Goal: Find specific page/section: Locate a particular part of the current website

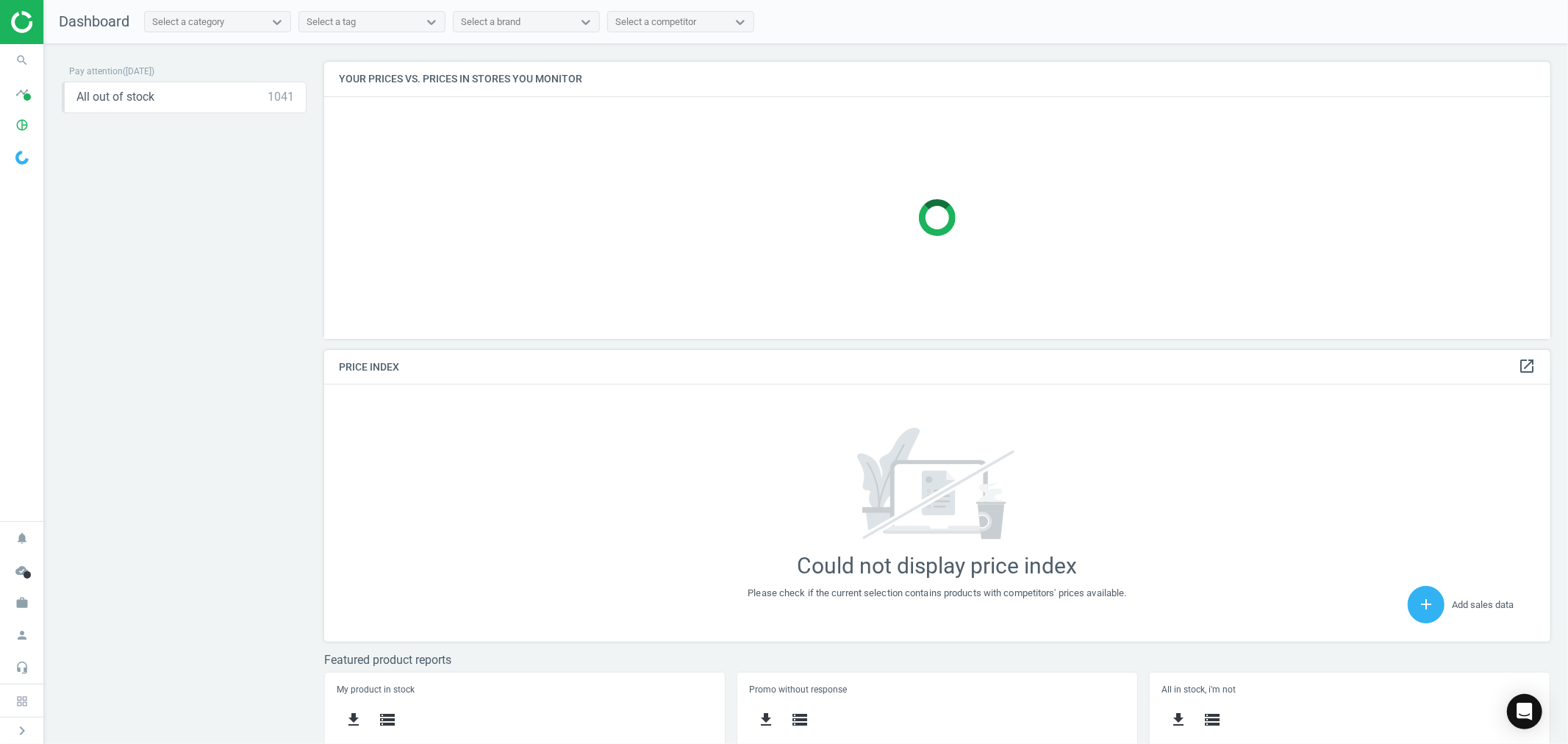
scroll to position [376, 1239]
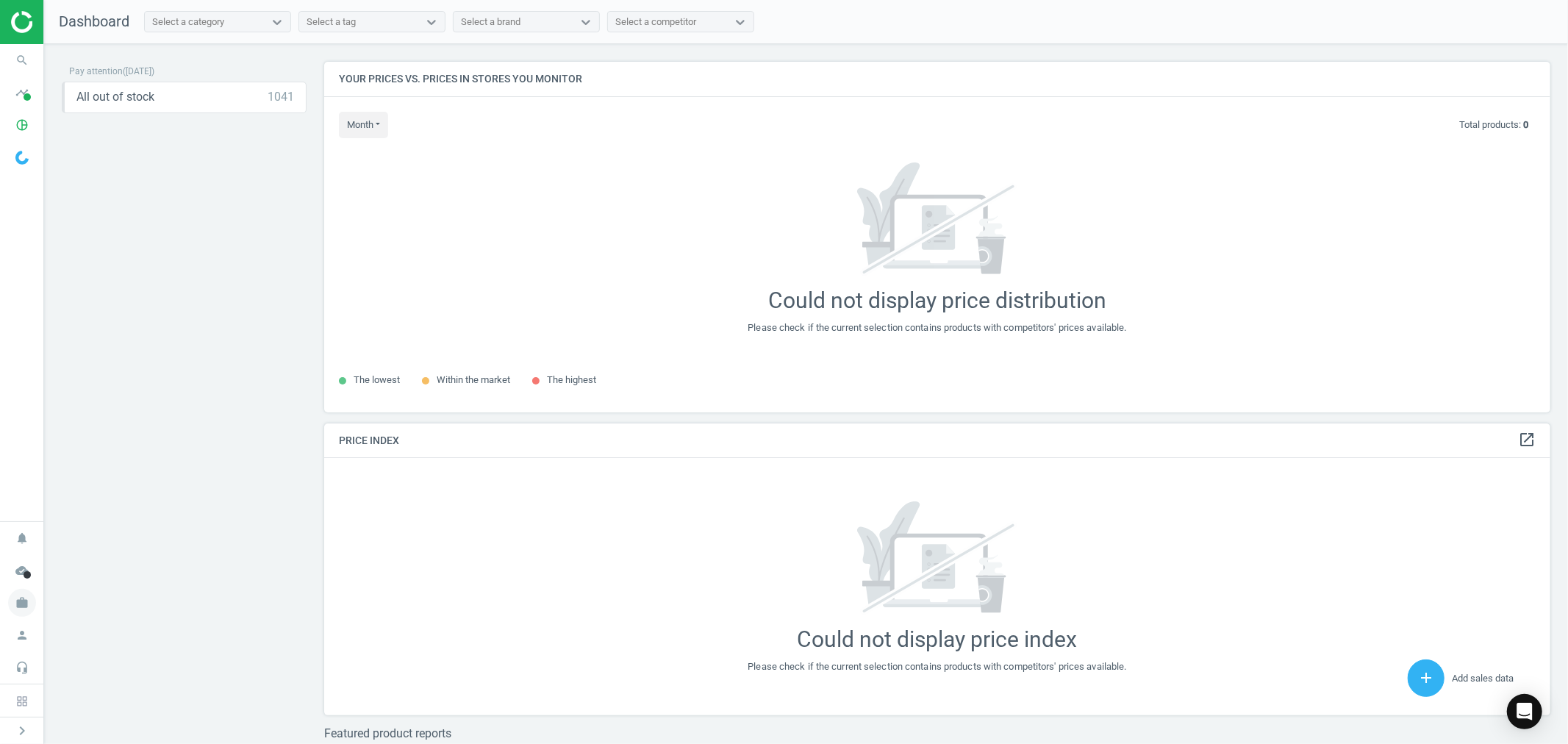
click at [13, 613] on icon "work" at bounding box center [22, 603] width 28 height 28
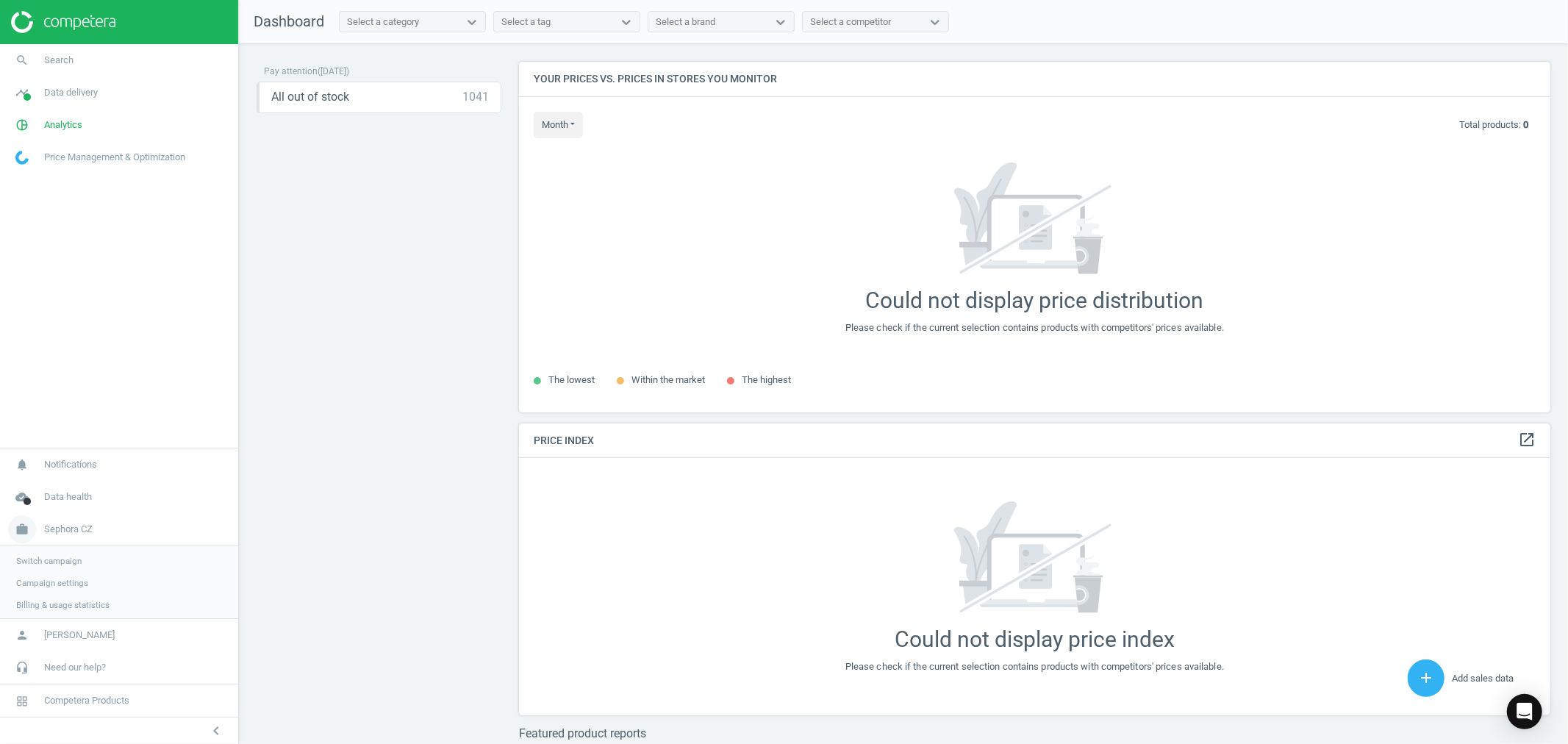
scroll to position [7, 8]
click at [71, 555] on span "Switch campaign" at bounding box center [49, 560] width 65 height 12
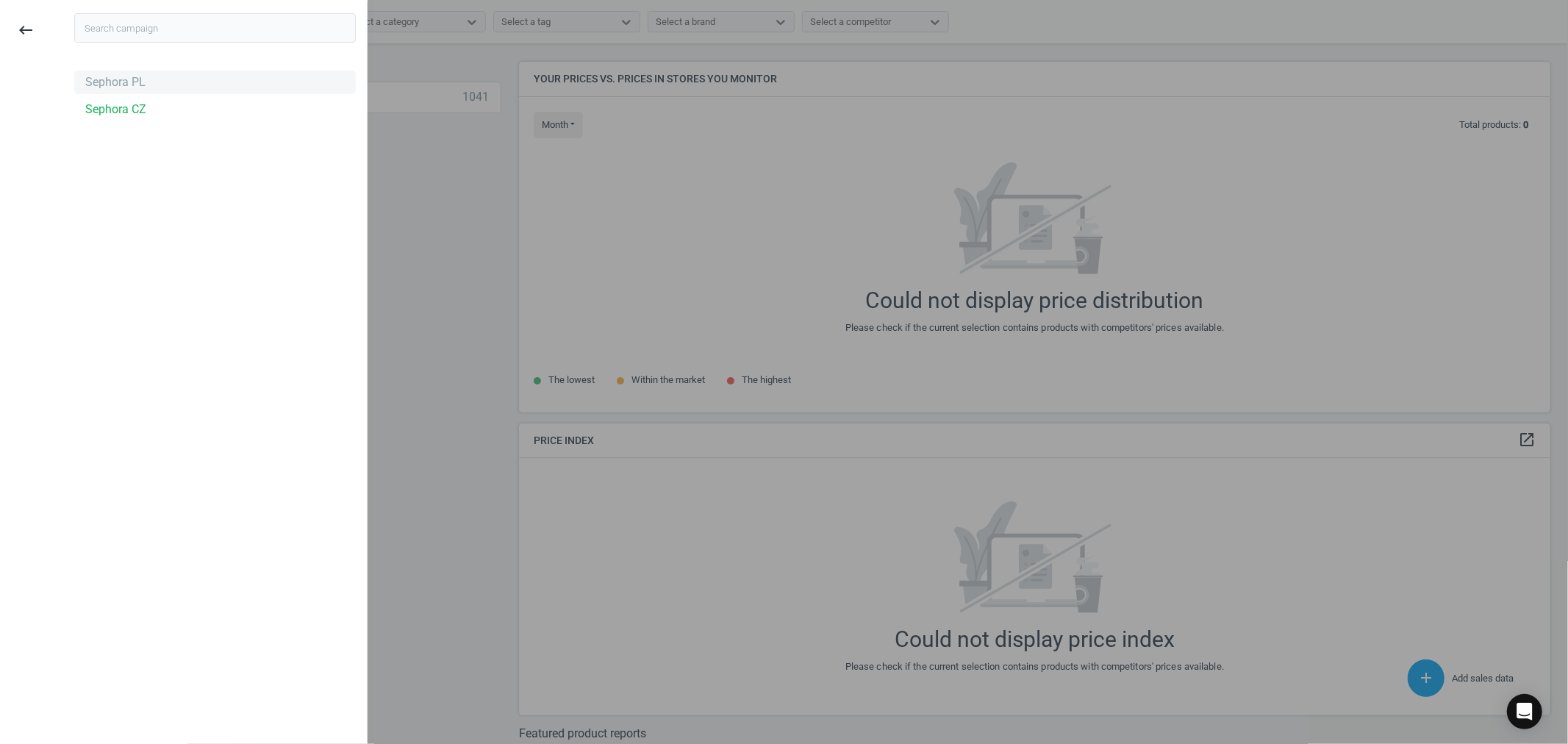
click at [127, 91] on div "Sephora PL" at bounding box center [215, 82] width 281 height 23
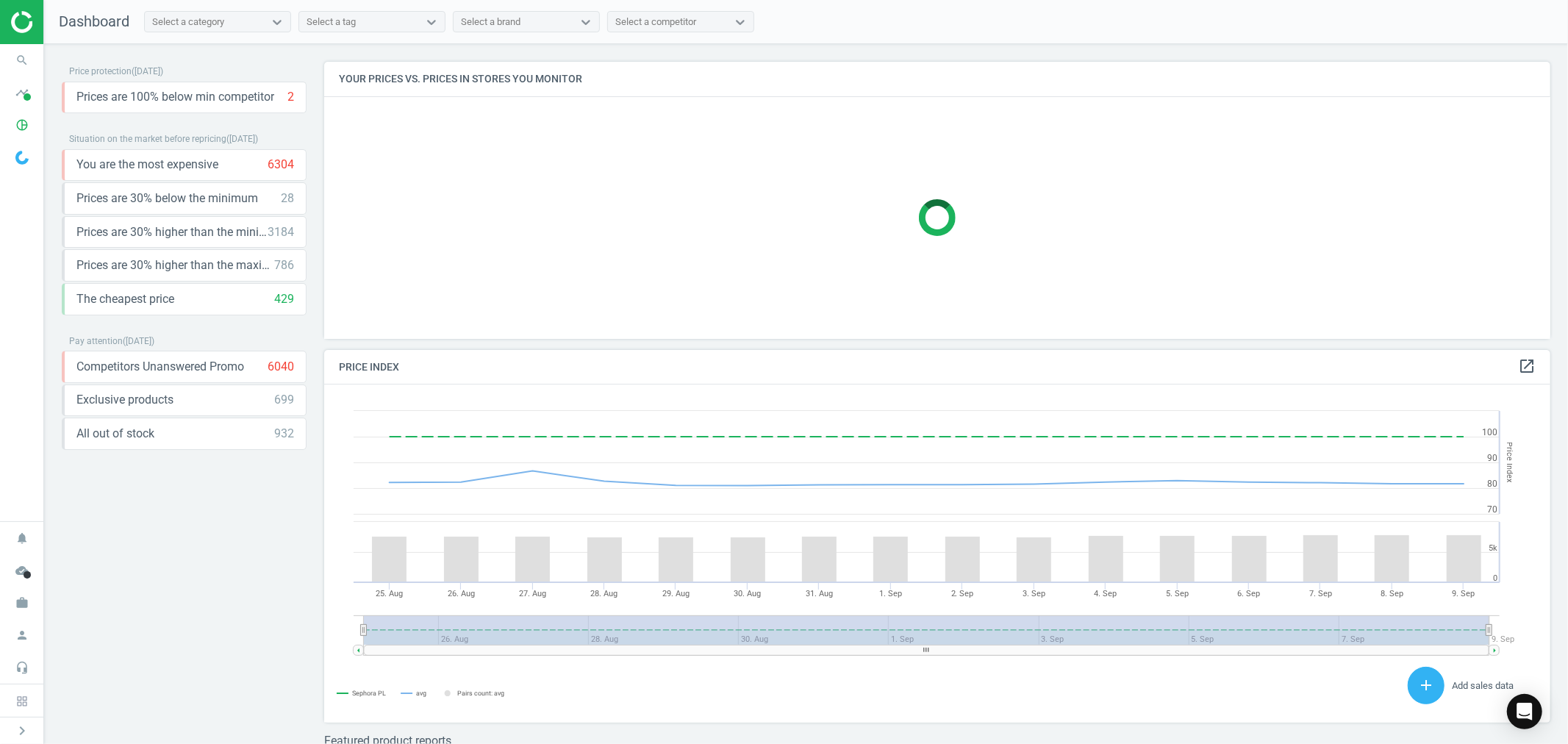
scroll to position [364, 1239]
click at [17, 66] on icon "search" at bounding box center [22, 60] width 28 height 28
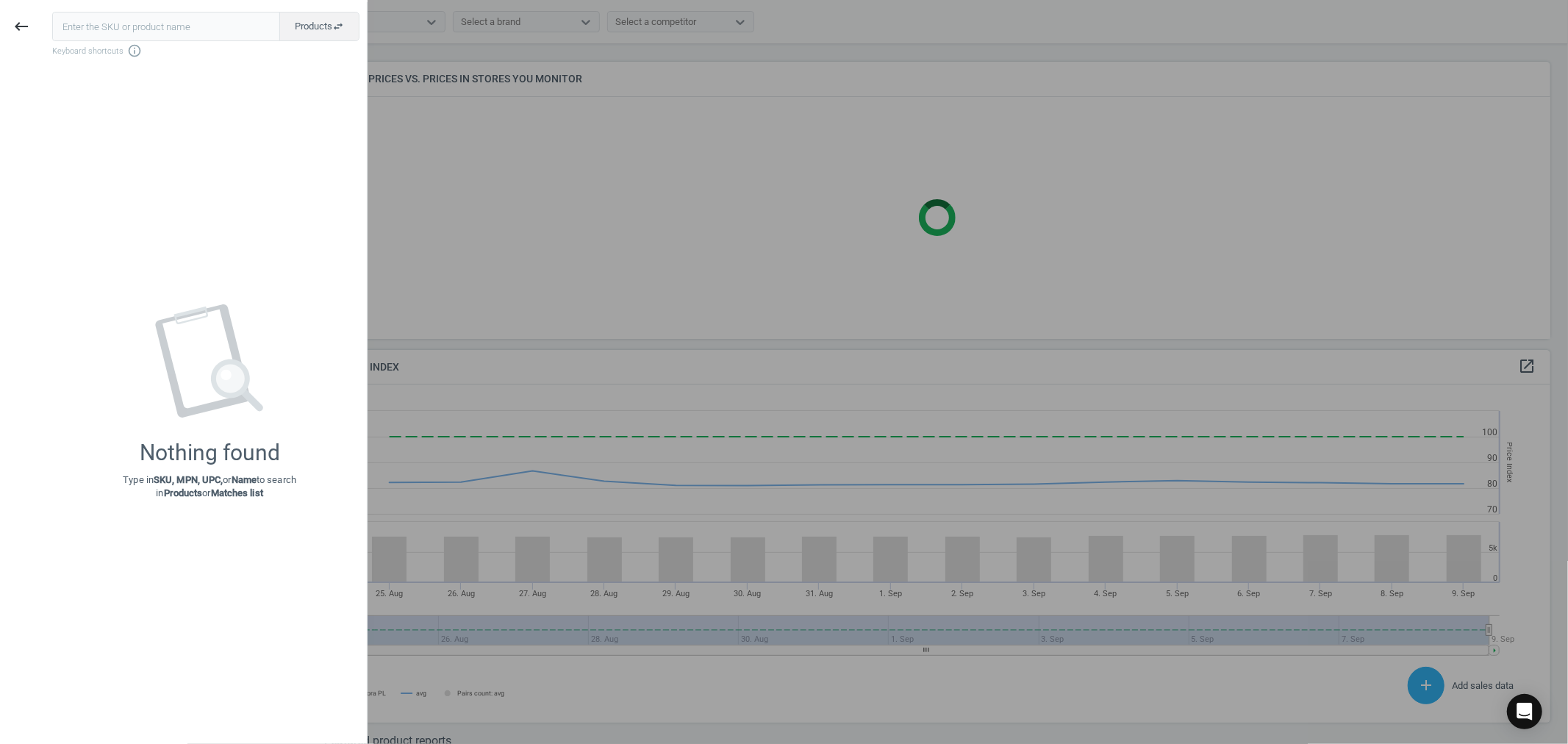
scroll to position [317, 1239]
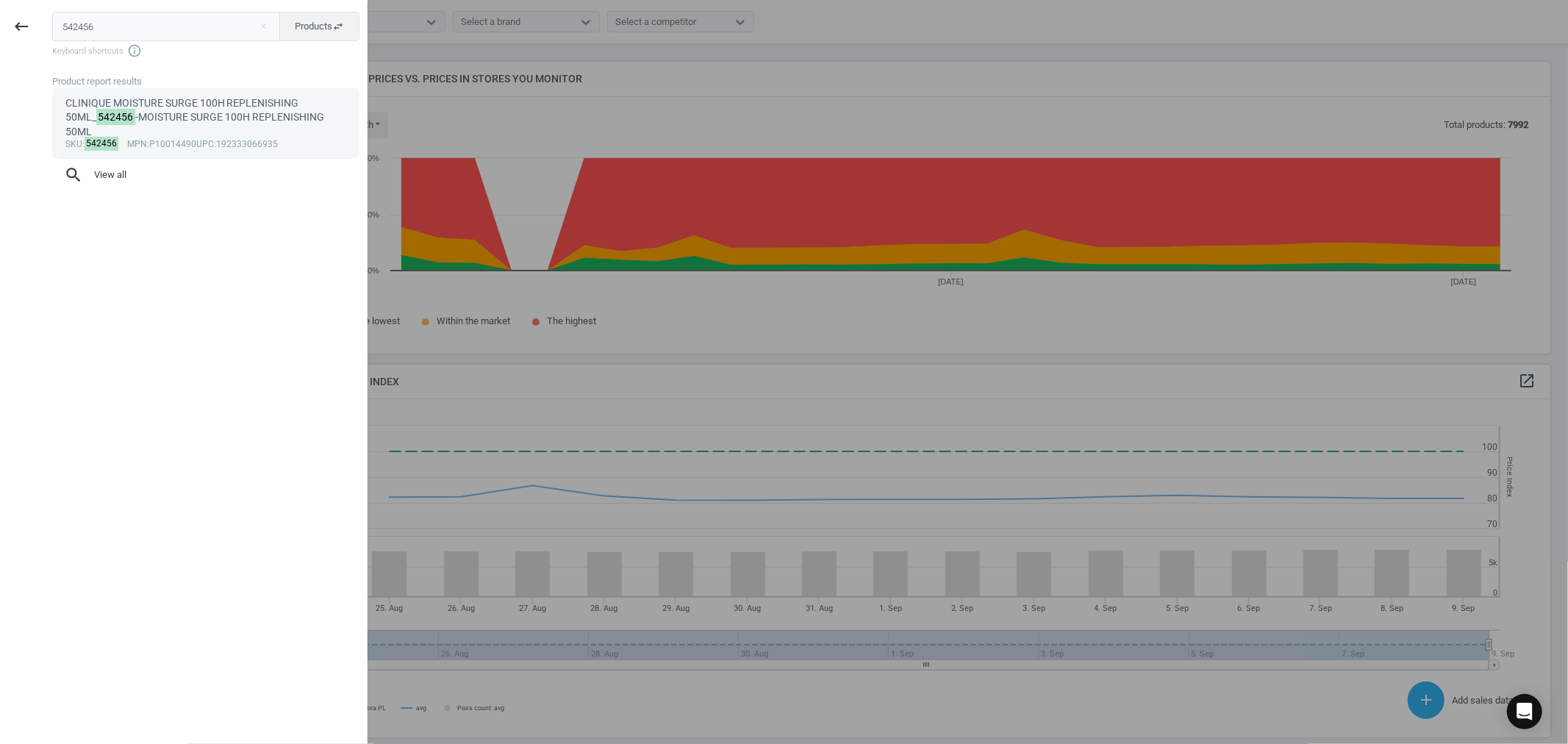
type input "542456"
click at [200, 118] on div "CLINIQUE MOISTURE SURGE 100H REPLENISHING 50ML_ 542456 -MOISTURE SURGE 100H REP…" at bounding box center [206, 118] width 281 height 43
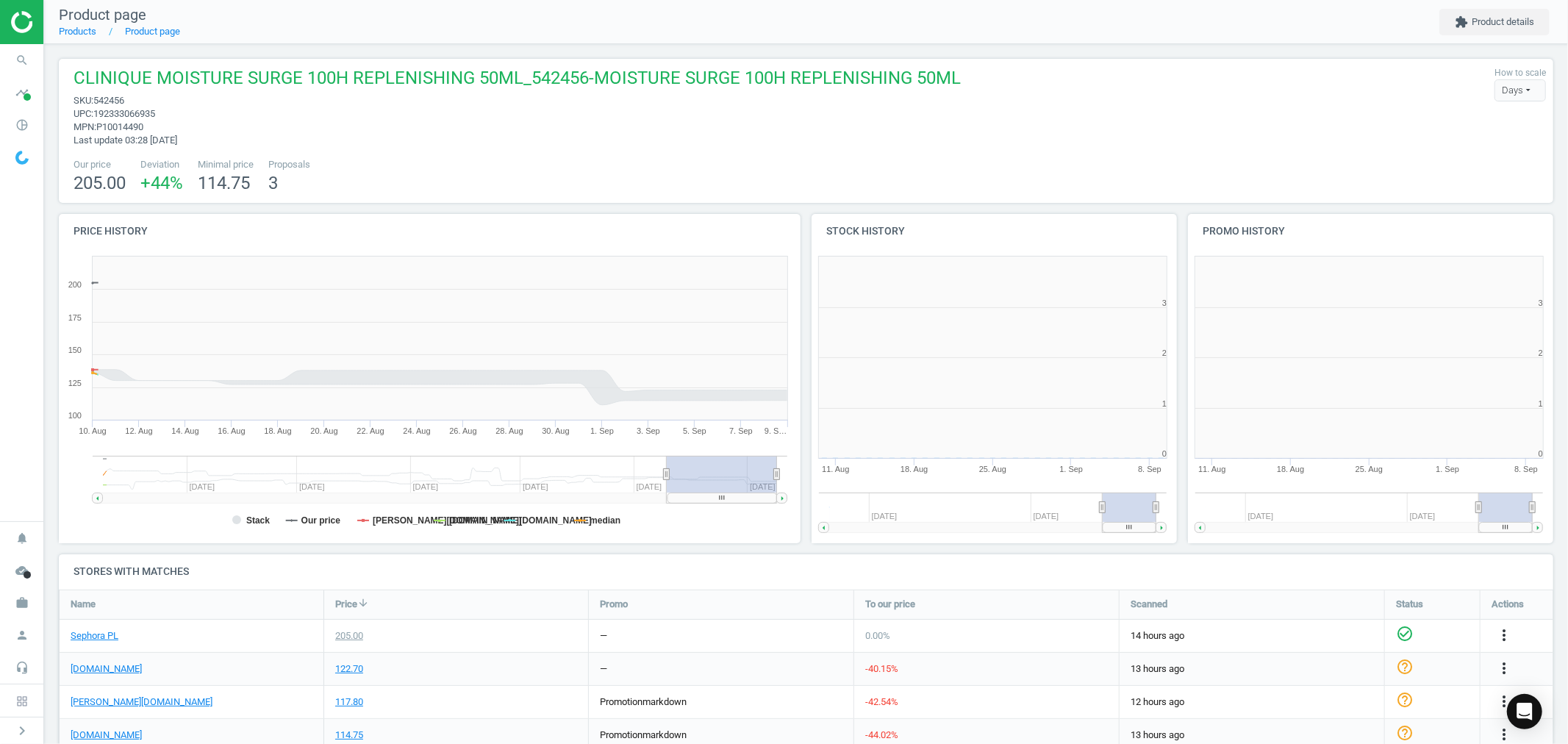
scroll to position [320, 388]
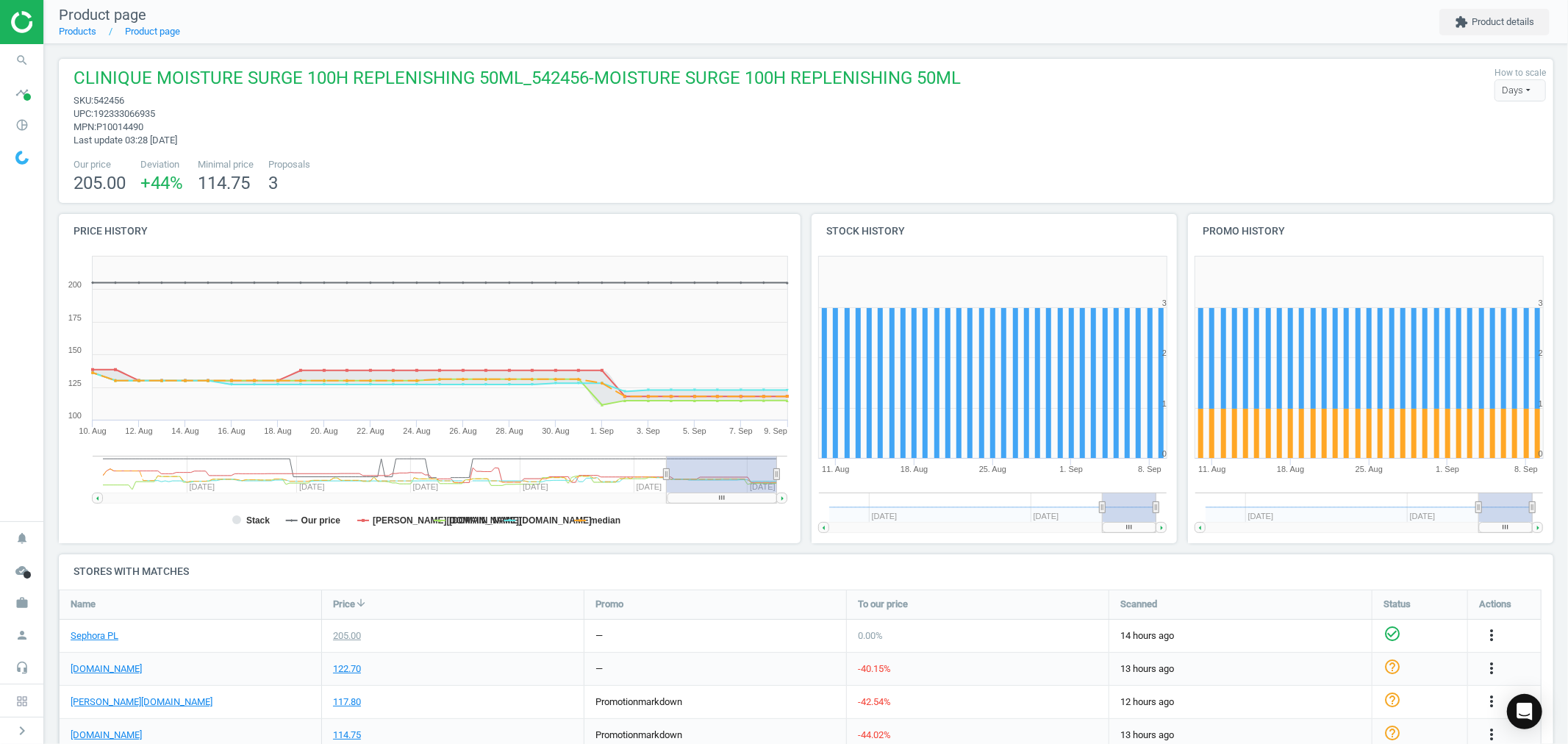
drag, startPoint x: 703, startPoint y: 500, endPoint x: 786, endPoint y: 498, distance: 83.0
click at [786, 498] on g at bounding box center [439, 498] width 694 height 10
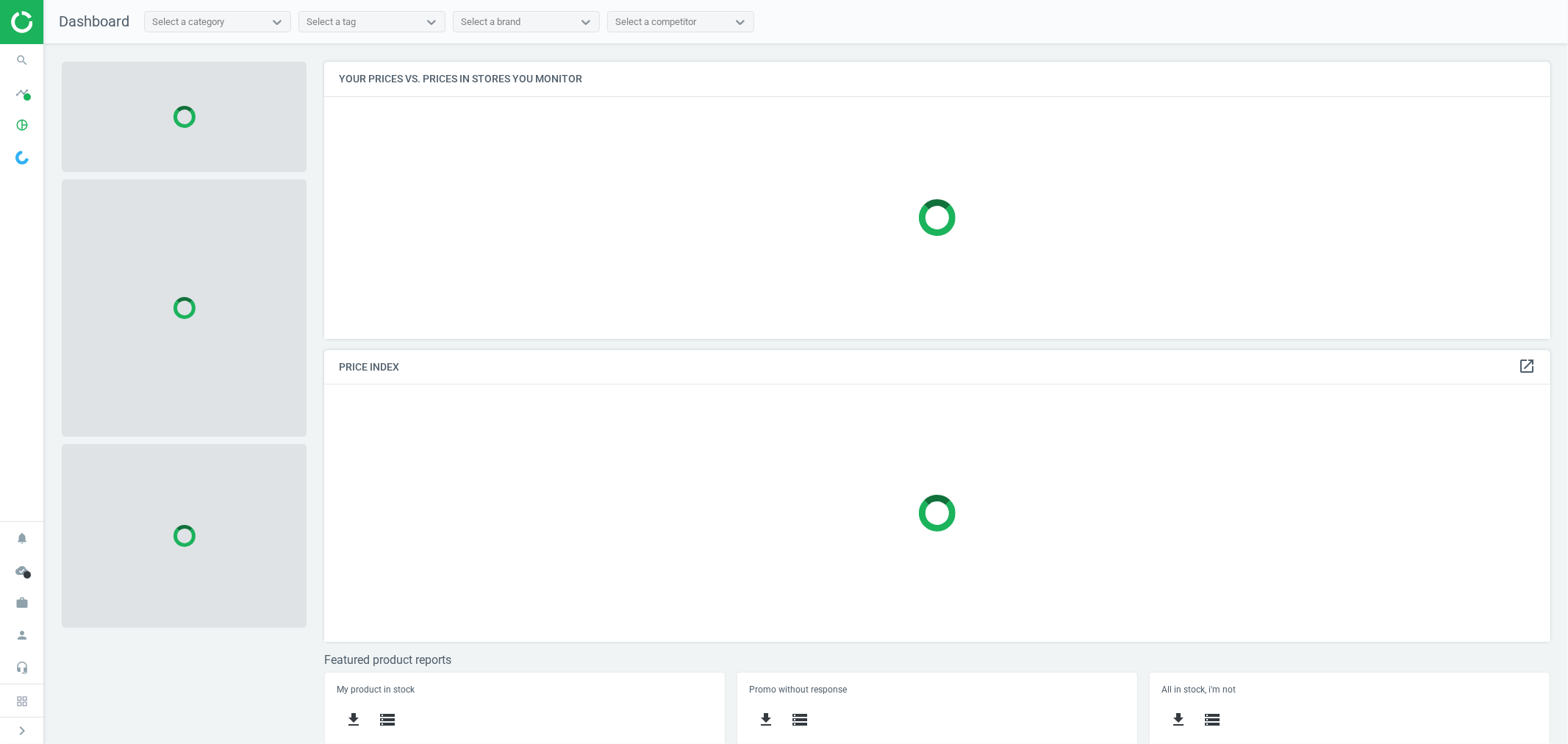
scroll to position [303, 1239]
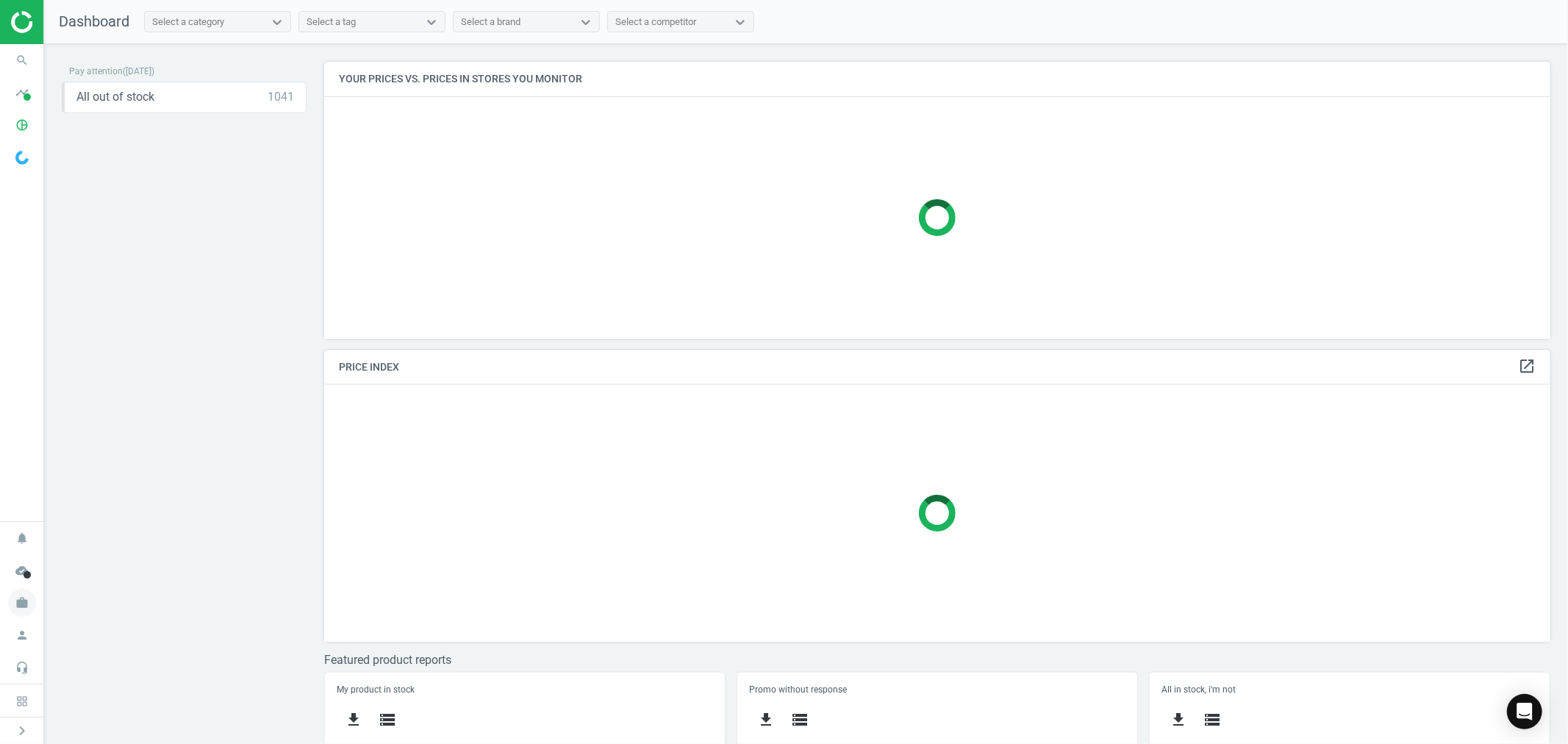
click at [28, 613] on icon "work" at bounding box center [22, 603] width 28 height 28
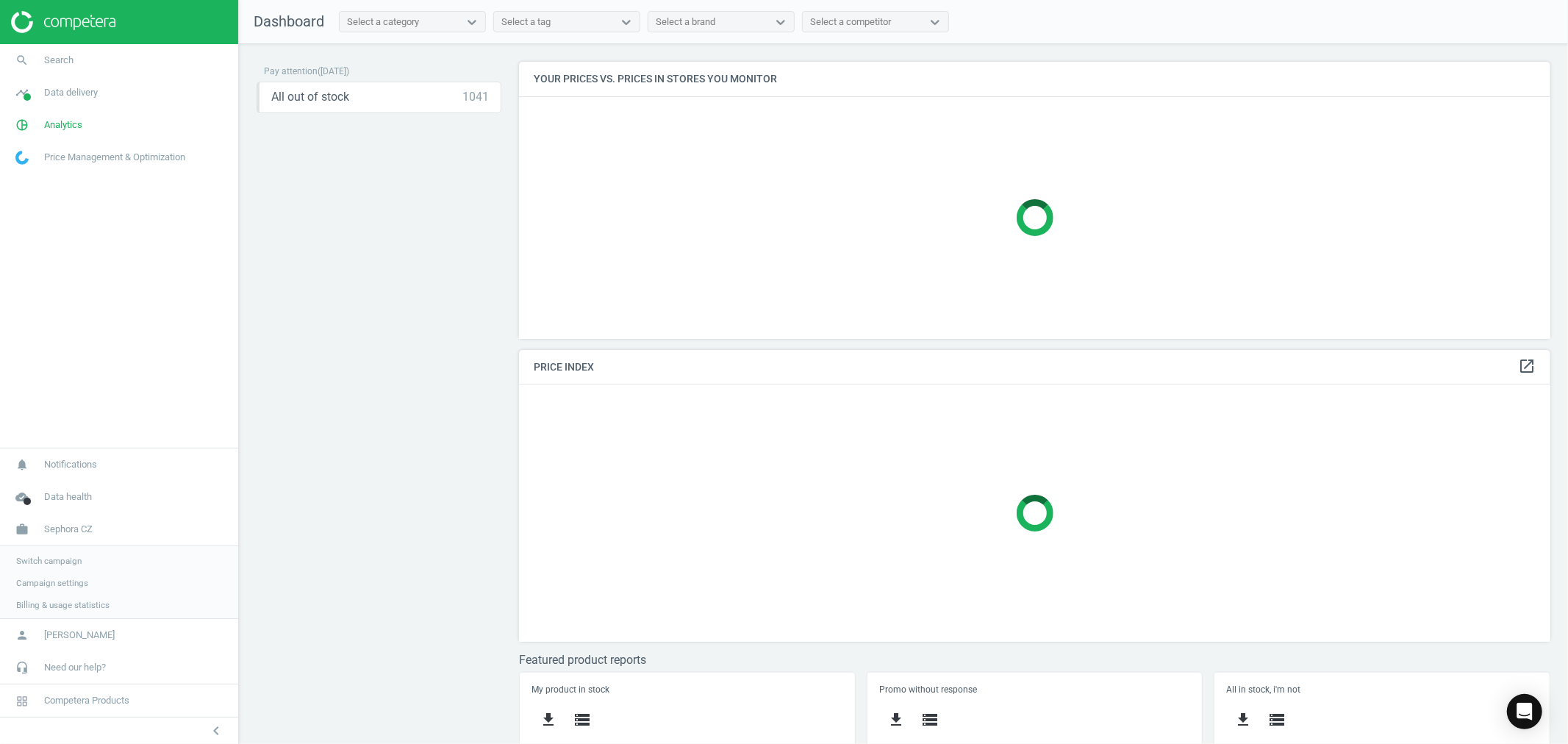
scroll to position [303, 1044]
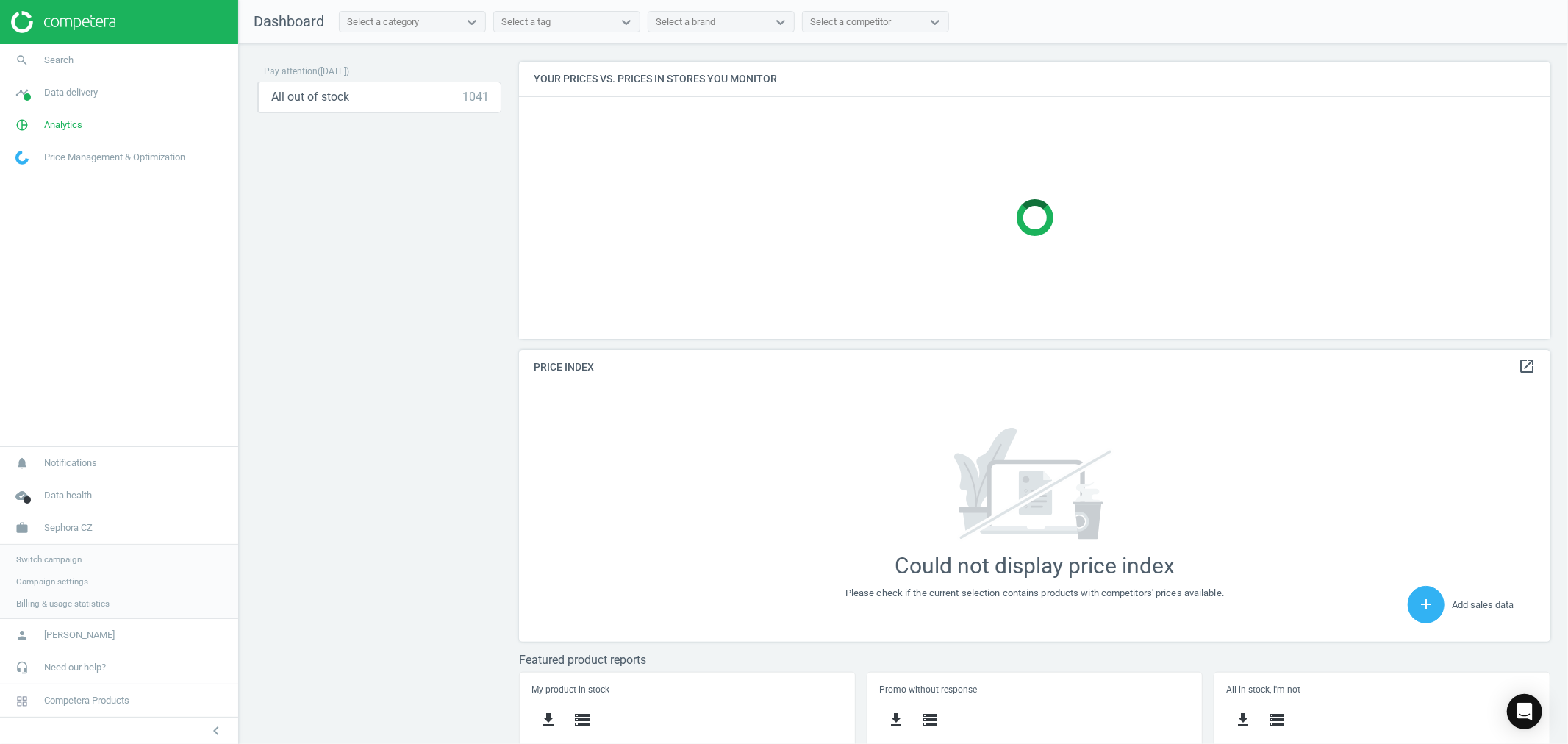
click at [55, 558] on span "Switch campaign" at bounding box center [49, 560] width 65 height 12
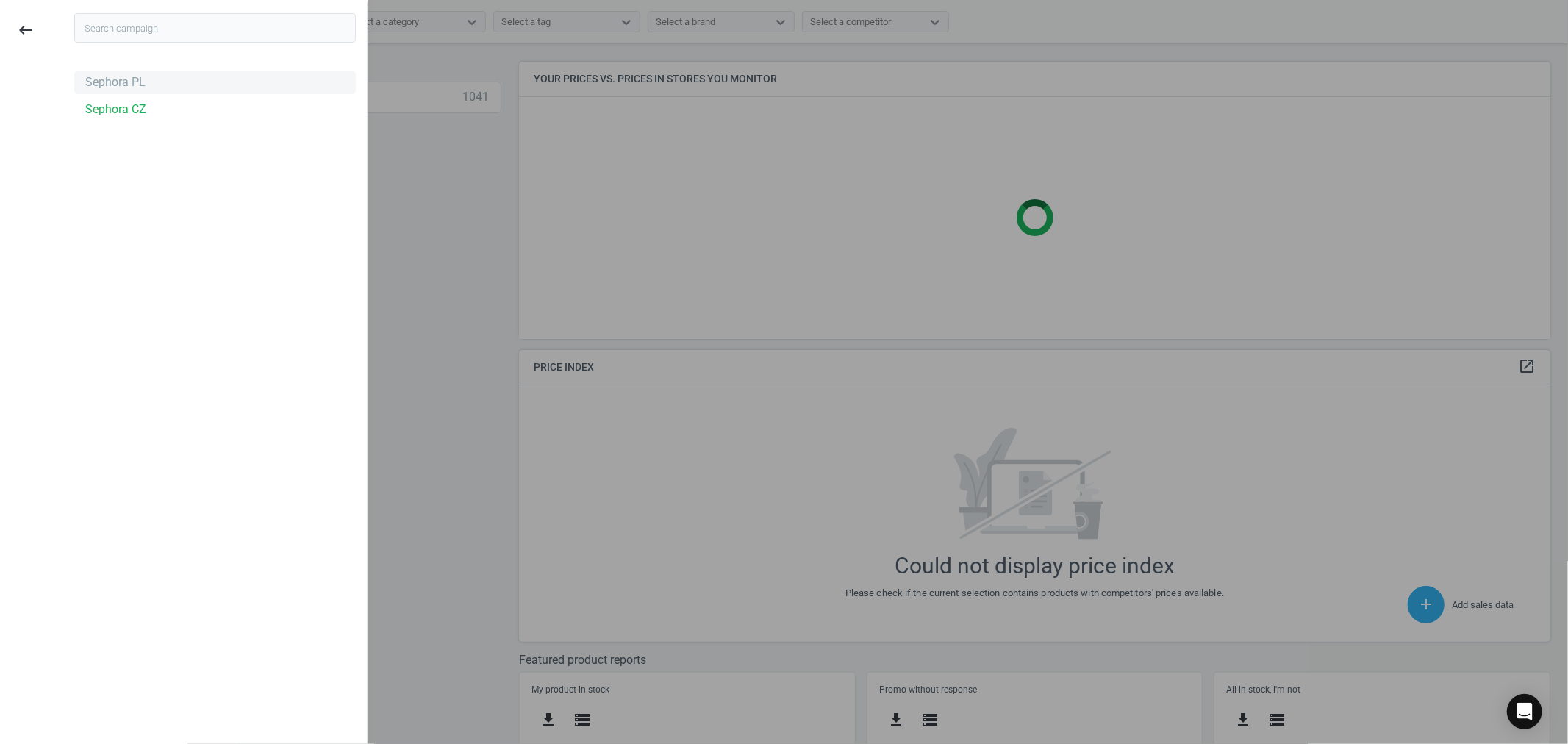
click at [127, 90] on div "Sephora PL" at bounding box center [115, 82] width 61 height 16
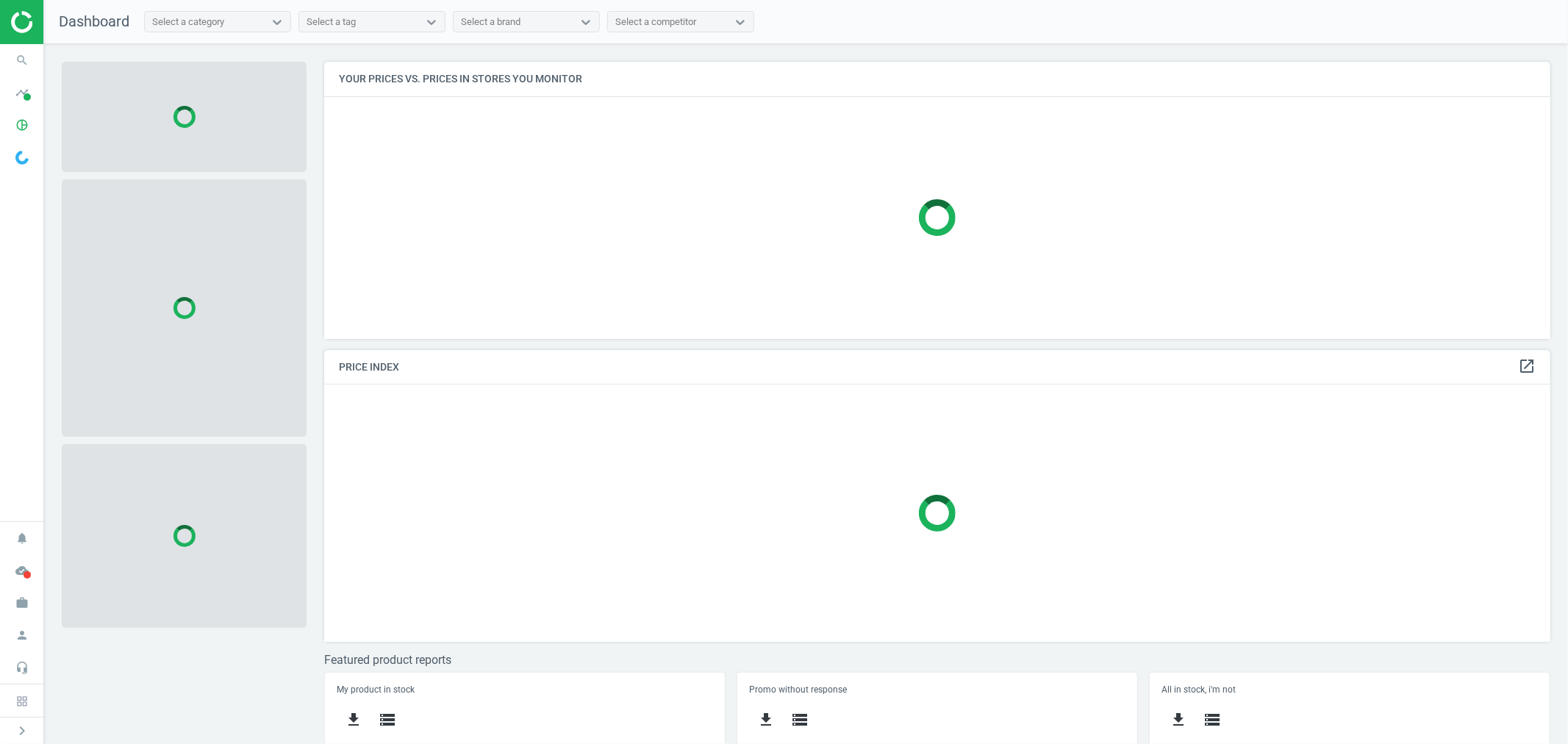
scroll to position [303, 1239]
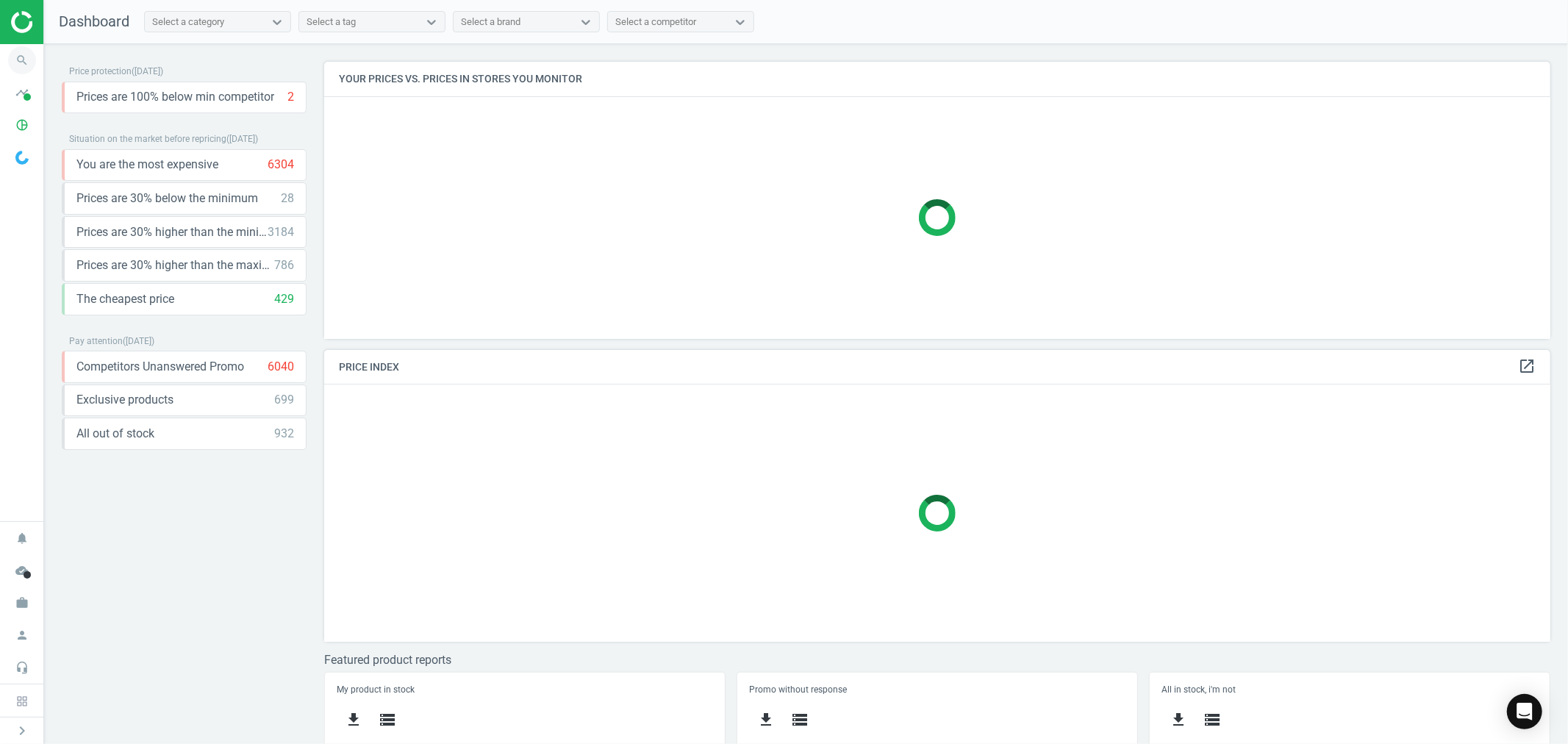
click at [19, 48] on icon "search" at bounding box center [22, 60] width 28 height 28
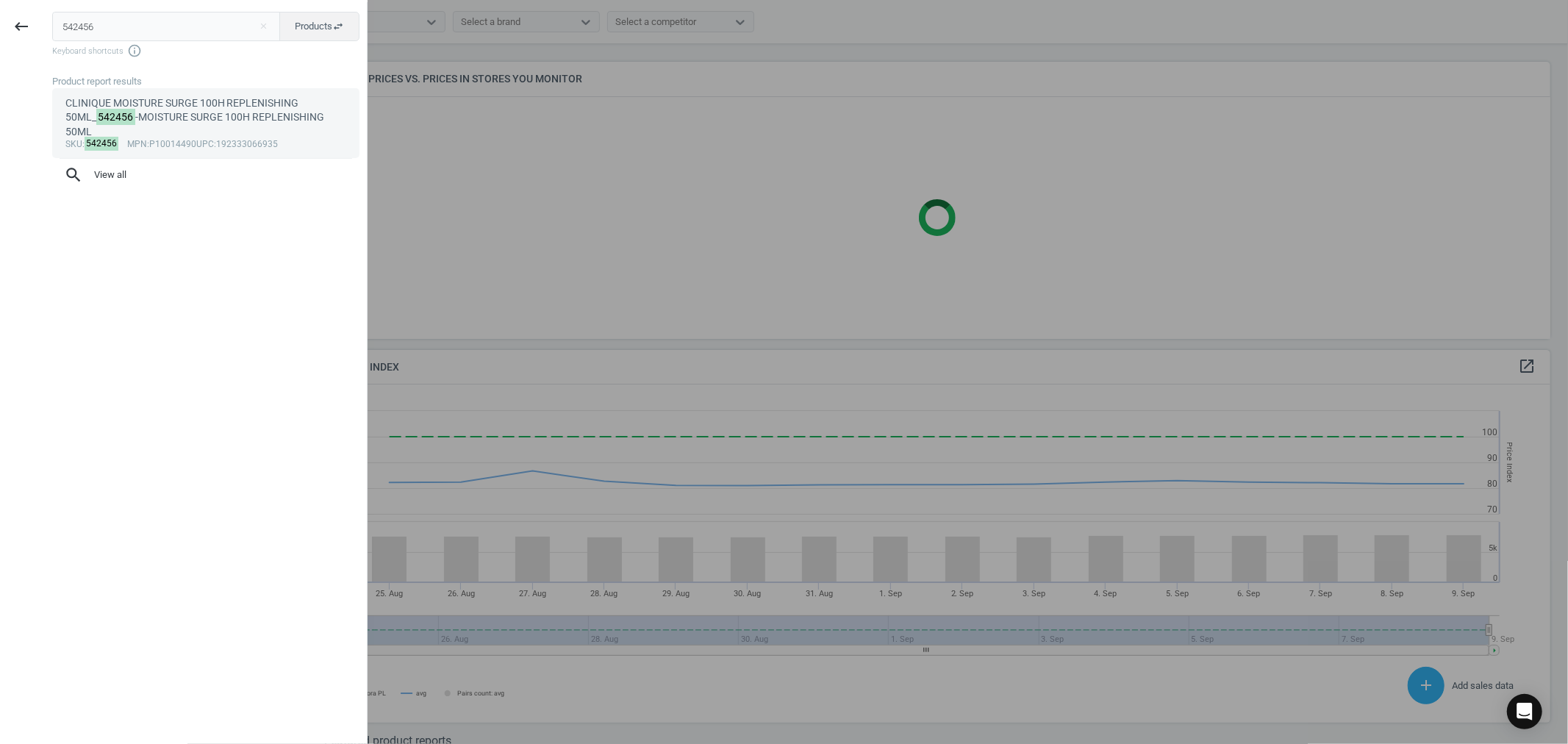
scroll to position [364, 1239]
type input "542456"
click at [208, 106] on div "CLINIQUE MOISTURE SURGE 100H REPLENISHING 50ML_ 542456 -MOISTURE SURGE 100H REP…" at bounding box center [206, 118] width 281 height 43
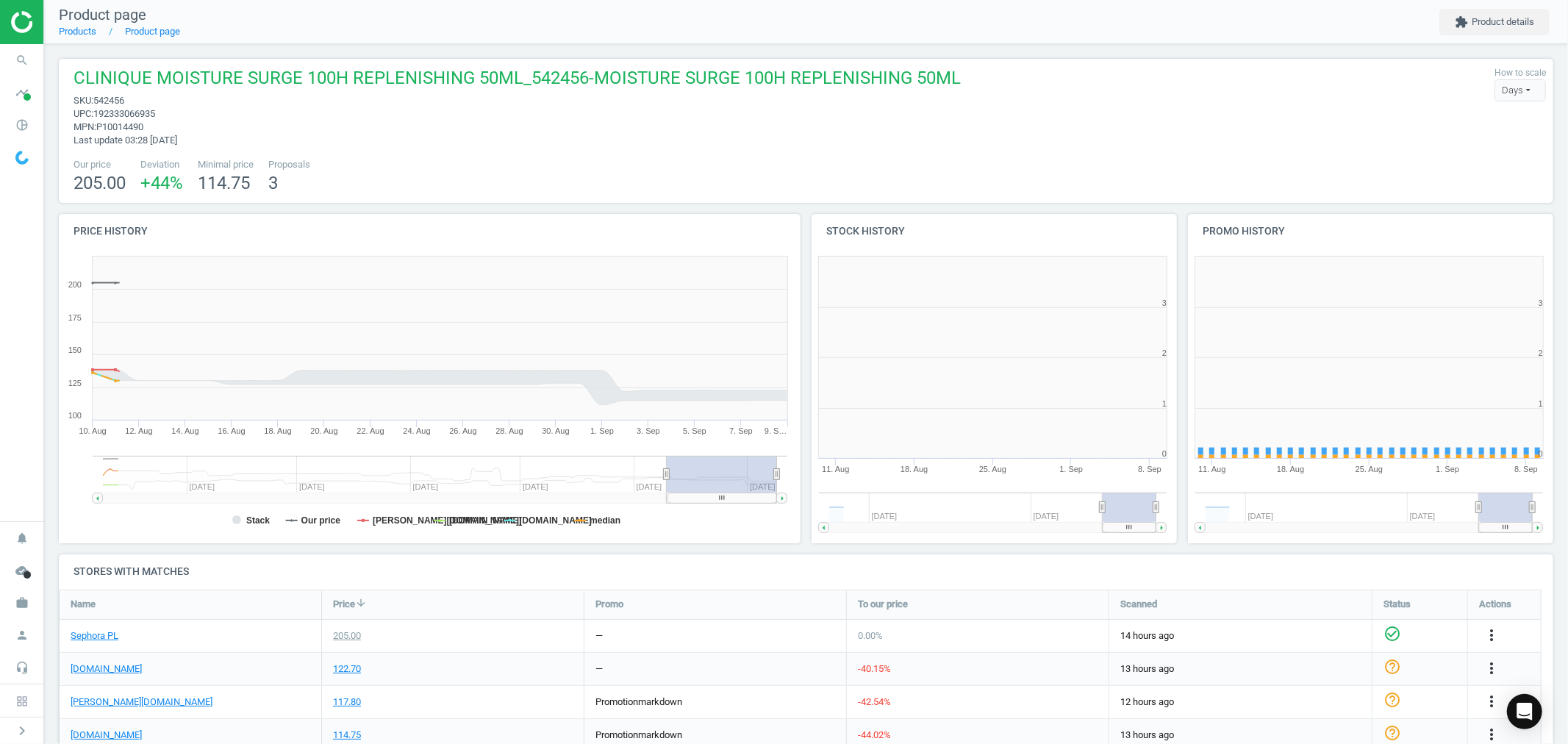
scroll to position [320, 388]
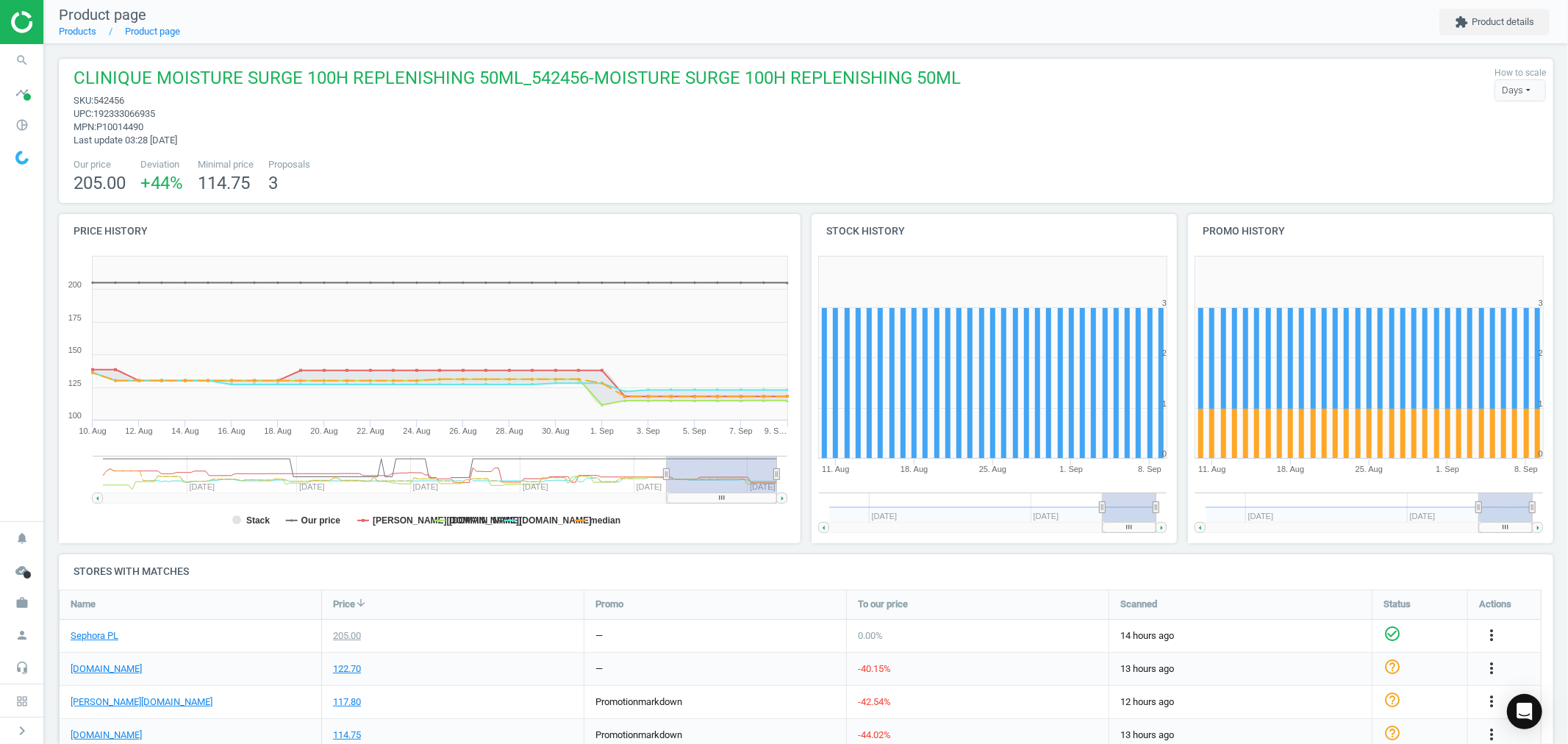
drag, startPoint x: 724, startPoint y: 501, endPoint x: 753, endPoint y: 494, distance: 29.8
click at [753, 494] on rect at bounding box center [722, 498] width 109 height 10
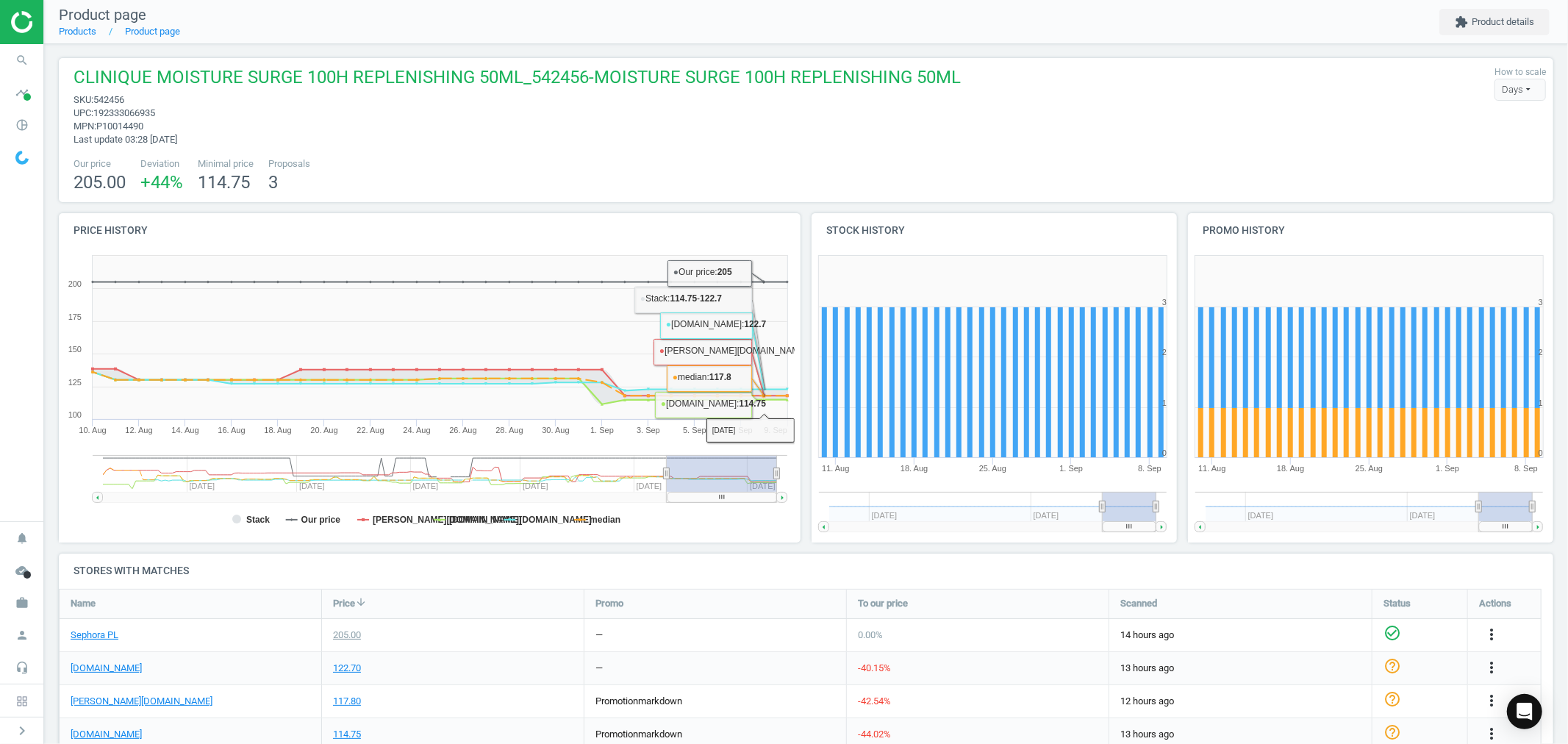
scroll to position [0, 0]
